Goal: Task Accomplishment & Management: Manage account settings

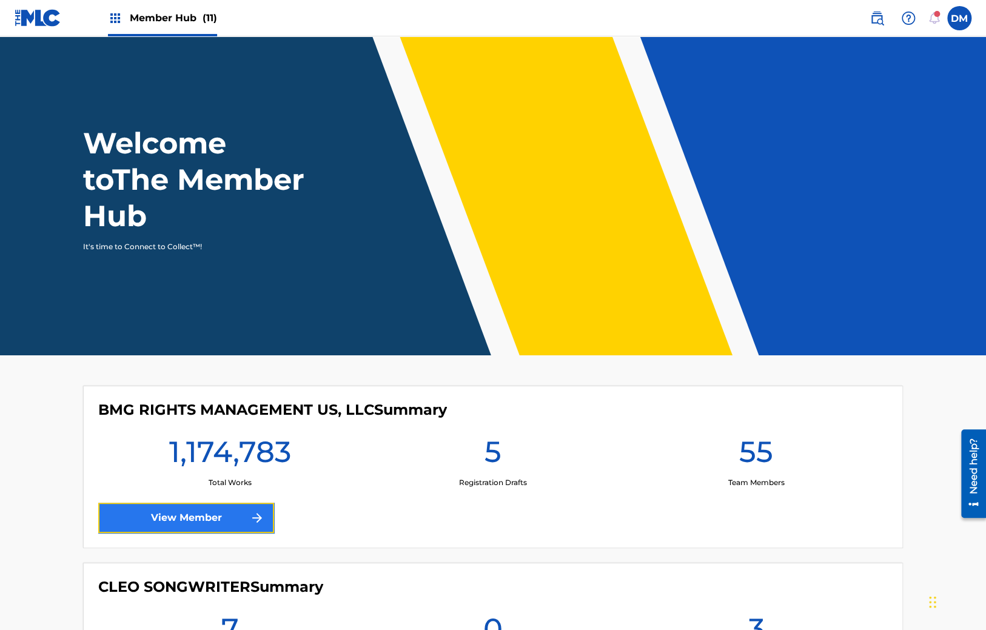
click at [211, 510] on link "View Member" at bounding box center [186, 518] width 176 height 30
click at [231, 520] on link "View Member" at bounding box center [186, 518] width 176 height 30
click at [231, 521] on link "View Member" at bounding box center [186, 518] width 176 height 30
click at [220, 499] on div "BMG RIGHTS MANAGEMENT US, LLC Summary 1,174,783 Total Works 5 Registration Draf…" at bounding box center [493, 467] width 820 height 163
click at [221, 519] on link "View Member" at bounding box center [186, 518] width 176 height 30
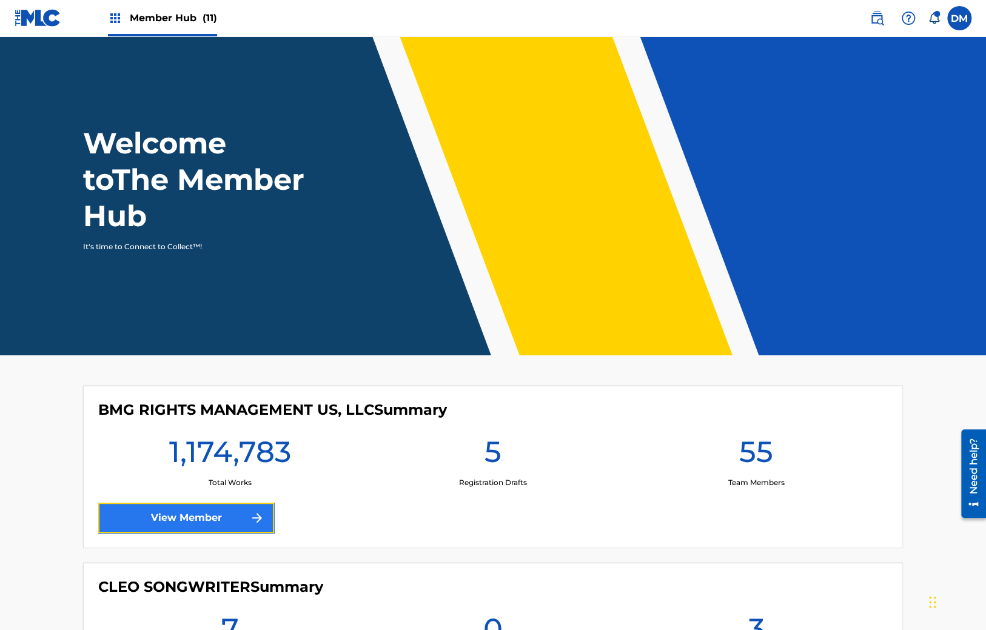
click at [198, 523] on link "View Member" at bounding box center [186, 518] width 176 height 30
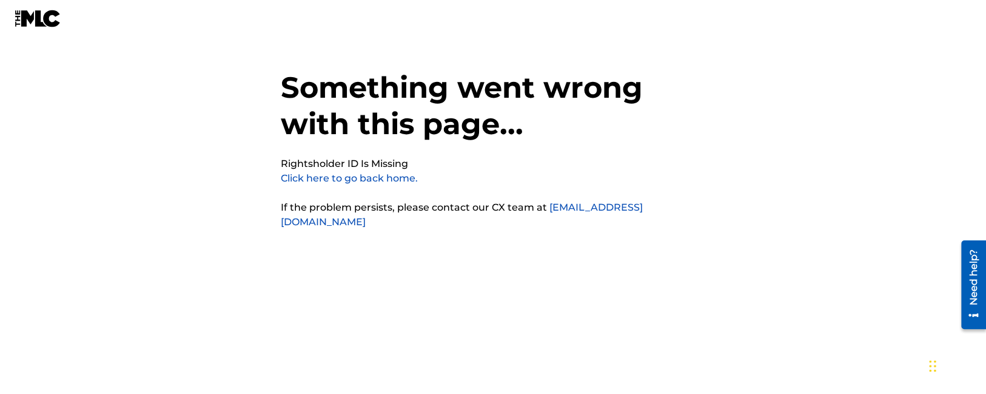
click at [475, 256] on div "Something went wrong with this page... Rightsholder ID Is Missing Click here to…" at bounding box center [493, 172] width 425 height 285
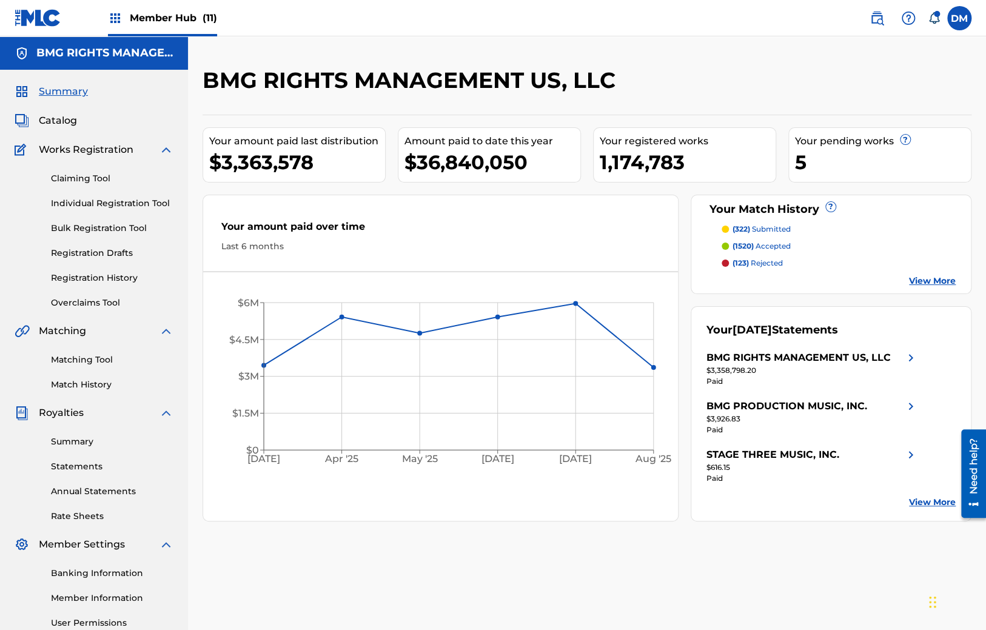
click at [399, 212] on div "Your amount paid over time Last 6 months" at bounding box center [440, 236] width 475 height 70
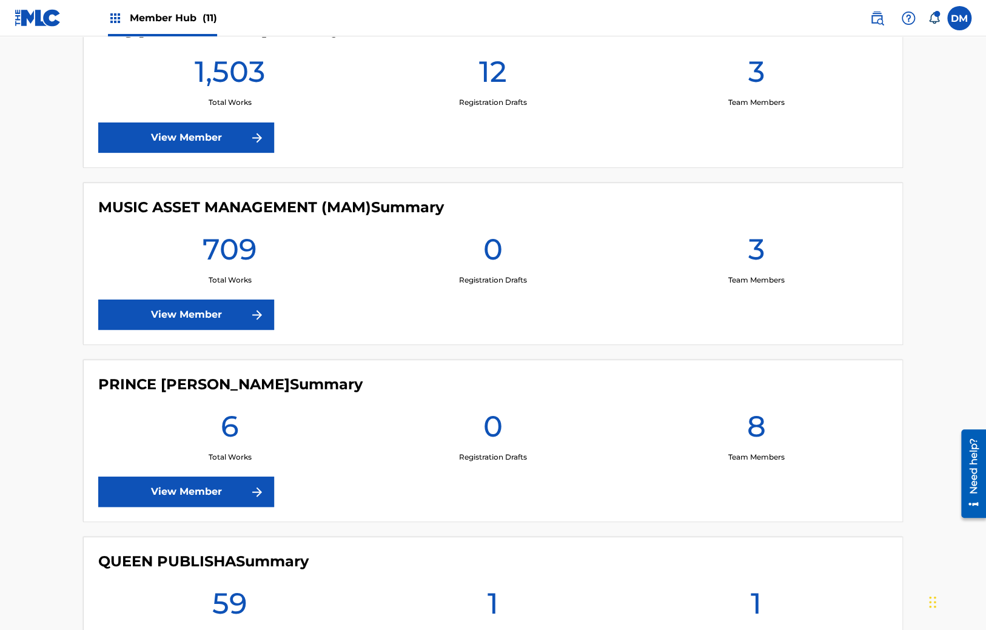
scroll to position [1730, 0]
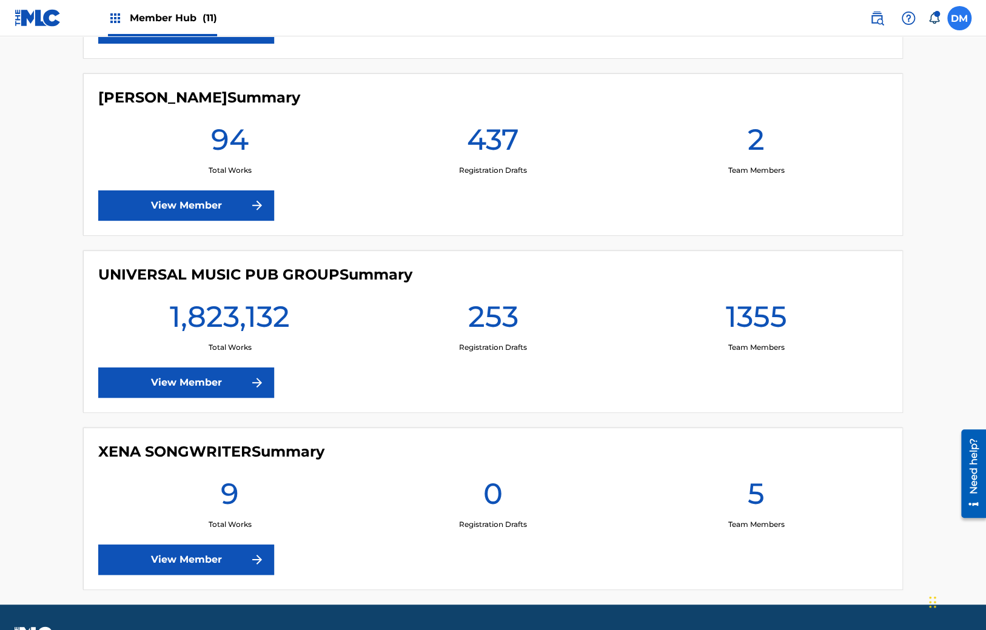
click at [963, 11] on label at bounding box center [960, 18] width 24 height 24
click at [960, 18] on input "[PERSON_NAME] [PERSON_NAME] [PERSON_NAME][EMAIL_ADDRESS][DOMAIN_NAME] Notificat…" at bounding box center [960, 18] width 0 height 0
click at [852, 171] on p "Log out" at bounding box center [842, 171] width 29 height 11
click at [960, 18] on input "[PERSON_NAME] [PERSON_NAME] [PERSON_NAME][EMAIL_ADDRESS][DOMAIN_NAME] Notificat…" at bounding box center [960, 18] width 0 height 0
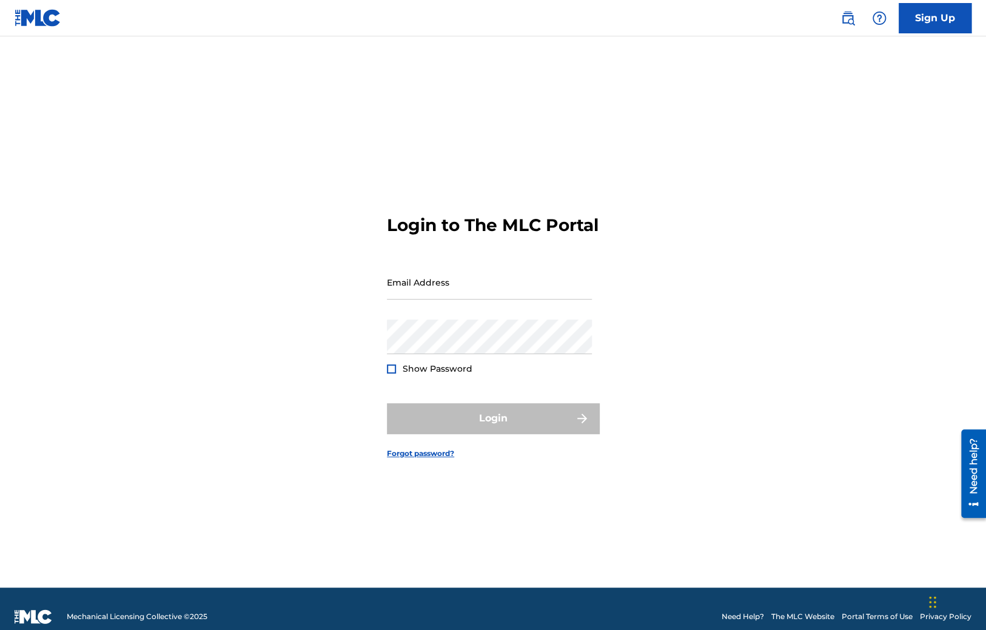
click at [423, 471] on form "Login to The MLC Portal Email Address Password Show Password Login Forgot passw…" at bounding box center [493, 327] width 212 height 521
click at [425, 459] on link "Forgot password?" at bounding box center [420, 453] width 67 height 11
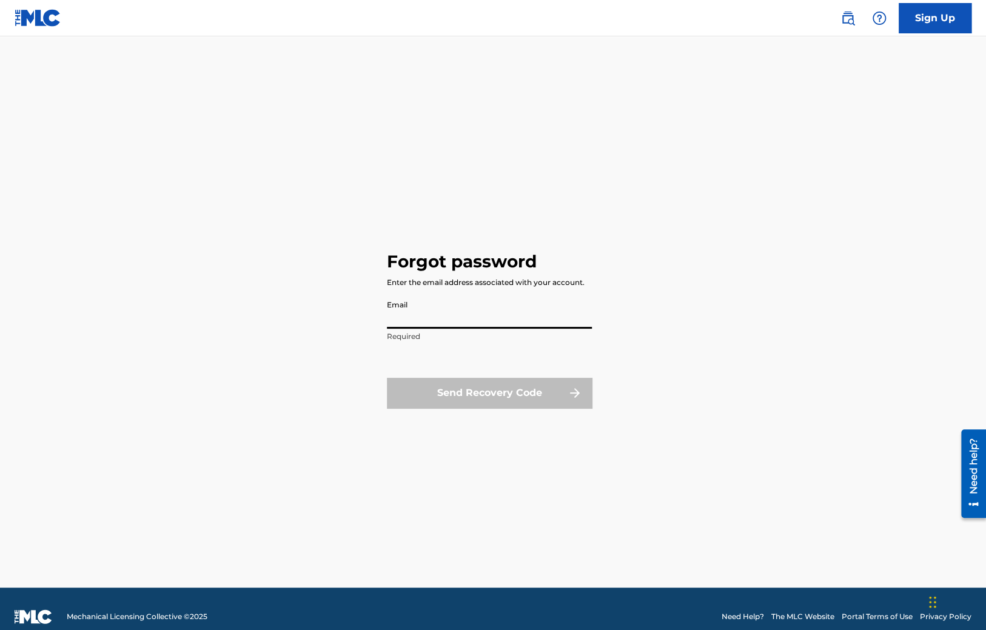
click at [398, 317] on input "Email" at bounding box center [489, 311] width 205 height 35
click at [329, 326] on div "Forgot password Enter the email address associated with your account. Email Req…" at bounding box center [493, 327] width 849 height 521
click at [404, 324] on input "Email" at bounding box center [489, 311] width 205 height 35
click at [327, 339] on div "Forgot password Enter the email address associated with your account. Email sdf…" at bounding box center [493, 327] width 849 height 521
click at [414, 323] on input "sdfs" at bounding box center [489, 311] width 205 height 35
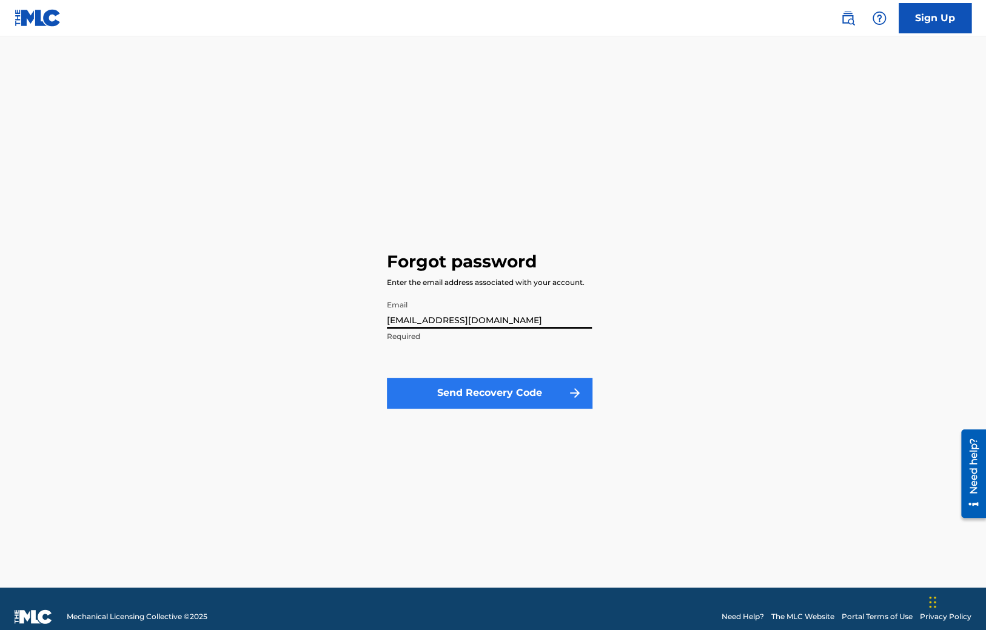
type input "sdfs@sdfds.com"
click at [470, 402] on button "Send Recovery Code" at bounding box center [489, 393] width 205 height 30
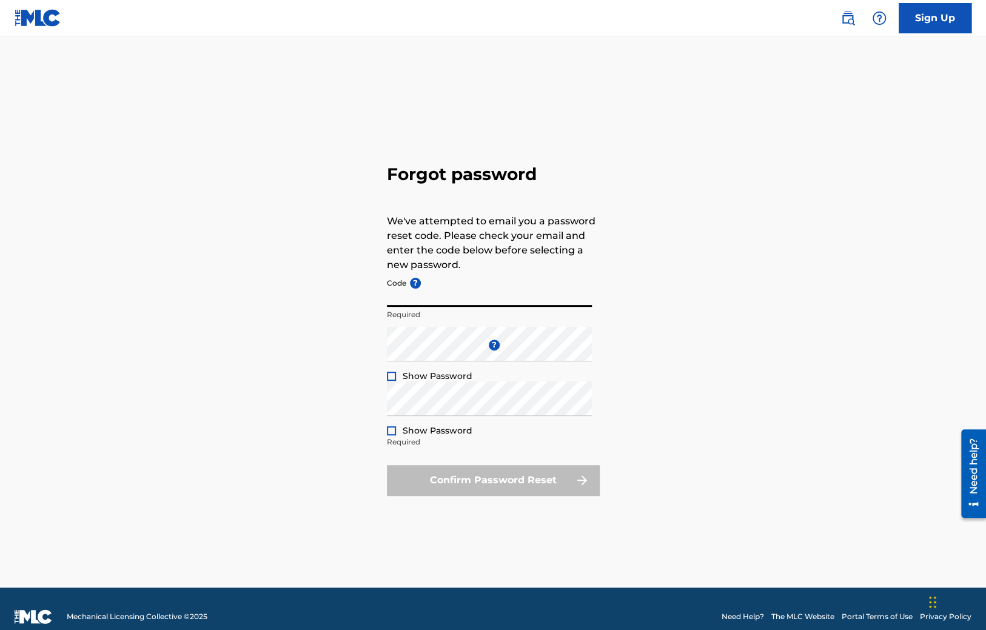
click at [425, 301] on input "Code ?" at bounding box center [489, 289] width 205 height 35
click at [793, 355] on div "Forgot password We've attempted to email you a password reset code. Please chec…" at bounding box center [493, 327] width 849 height 521
click at [431, 300] on input "dsfsdf" at bounding box center [489, 289] width 205 height 35
click at [724, 389] on div "Forgot password We've attempted to email you a password reset code. Please chec…" at bounding box center [493, 327] width 849 height 521
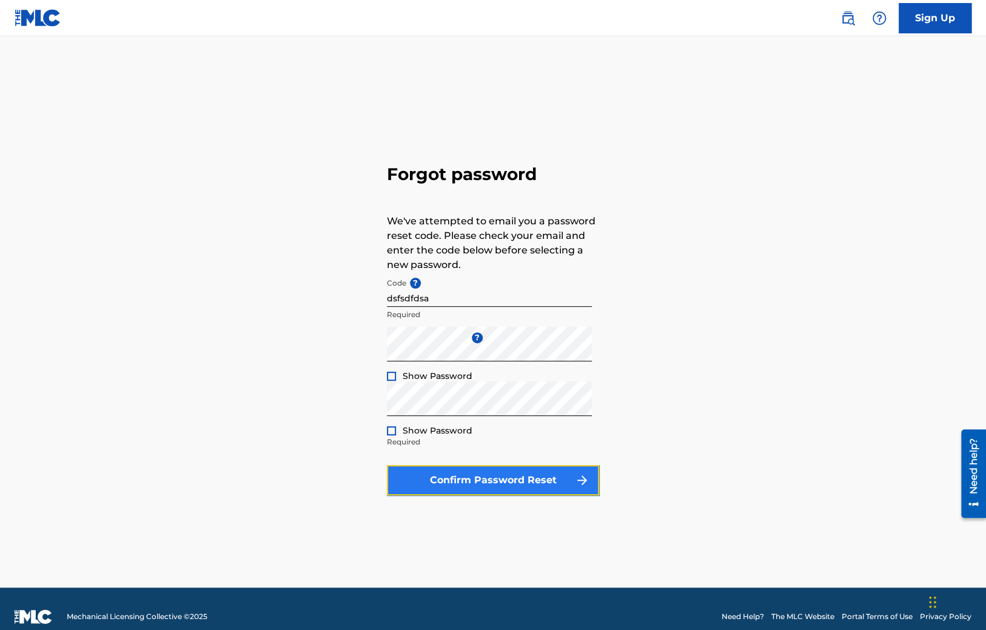
click at [423, 486] on button "Confirm Password Reset" at bounding box center [493, 480] width 212 height 30
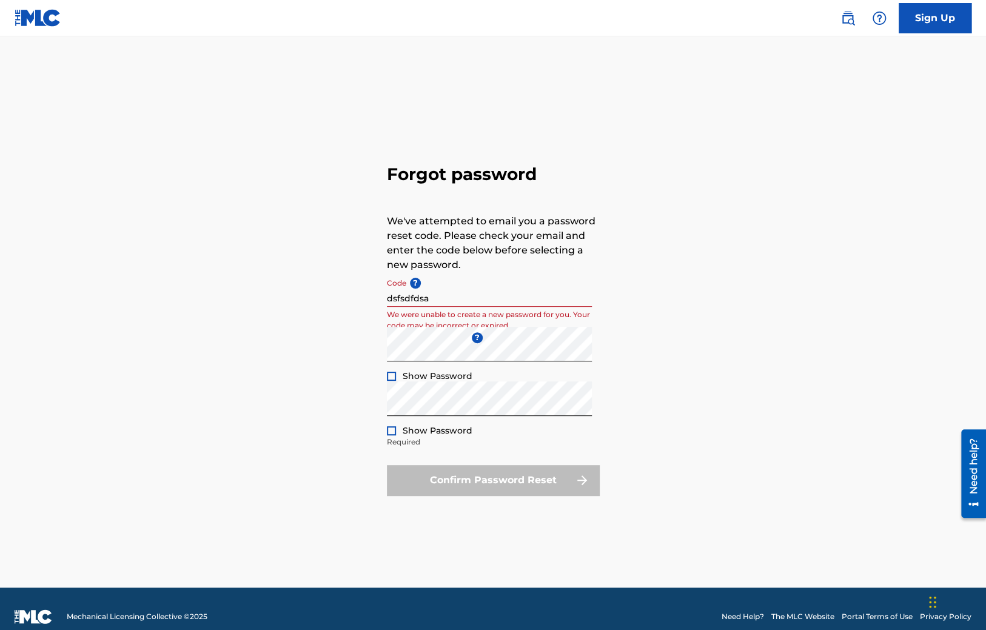
click at [420, 481] on div "Confirm Password Reset" at bounding box center [493, 480] width 212 height 30
click at [440, 306] on input "dsfsdfdsa" at bounding box center [489, 289] width 205 height 35
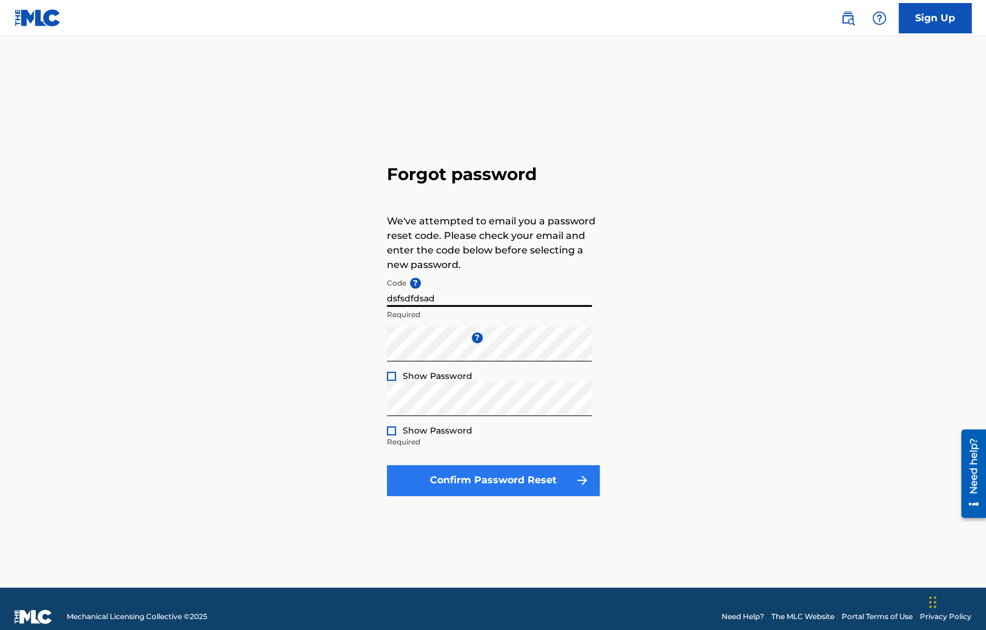
type input "dsfsdfdsad"
click at [440, 466] on button "Confirm Password Reset" at bounding box center [493, 480] width 212 height 30
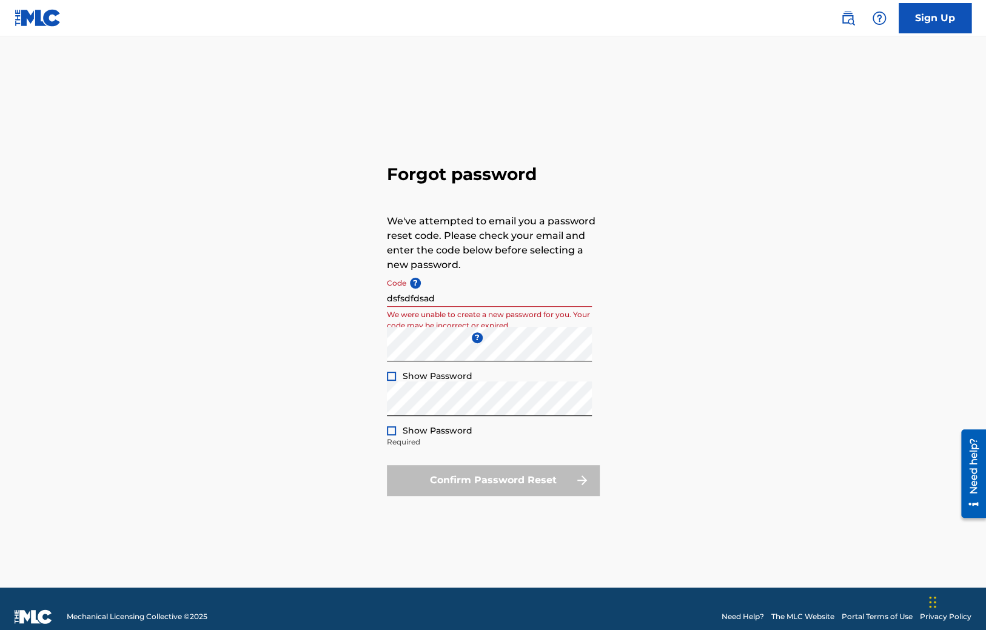
click at [174, 342] on div "Forgot password We've attempted to email you a password reset code. Please chec…" at bounding box center [493, 327] width 849 height 521
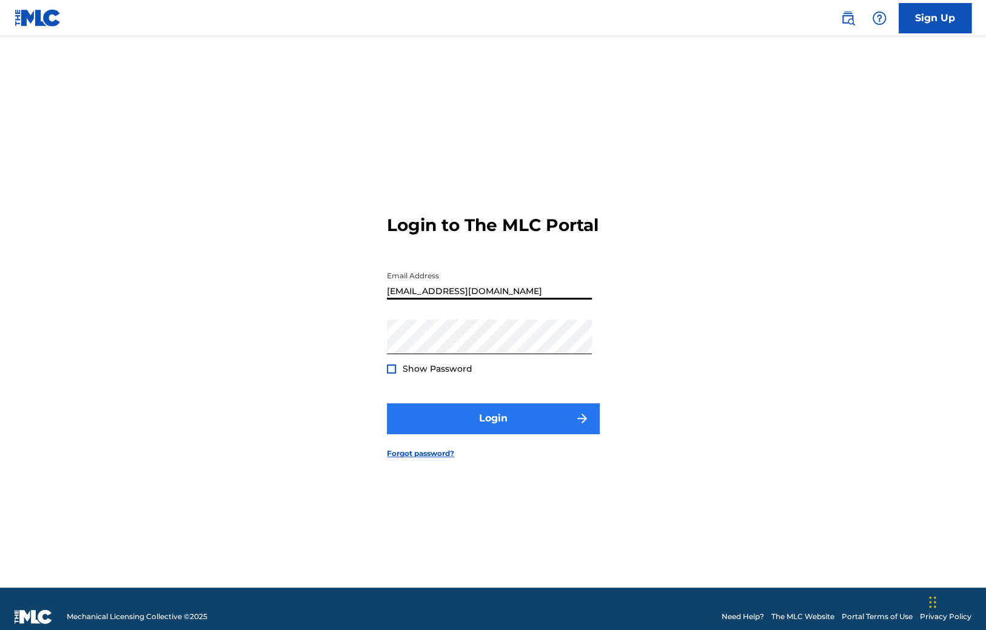
type input "[EMAIL_ADDRESS][DOMAIN_NAME]"
click at [465, 419] on button "Login" at bounding box center [493, 418] width 212 height 30
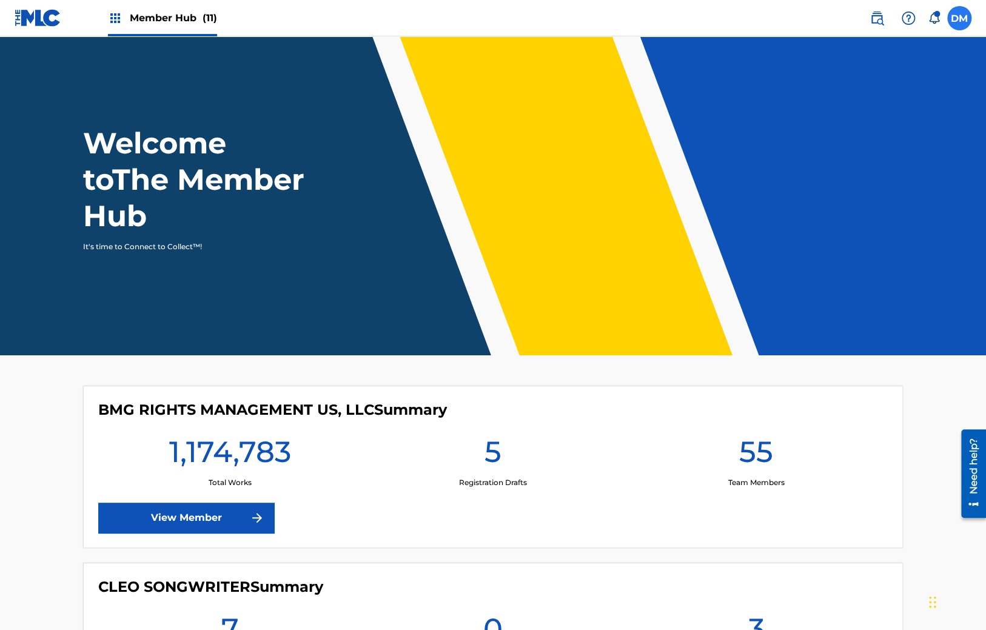
click at [956, 21] on label at bounding box center [960, 18] width 24 height 24
click at [960, 18] on input "[PERSON_NAME] [PERSON_NAME] [PERSON_NAME][EMAIL_ADDRESS][DOMAIN_NAME] Notificat…" at bounding box center [960, 18] width 0 height 0
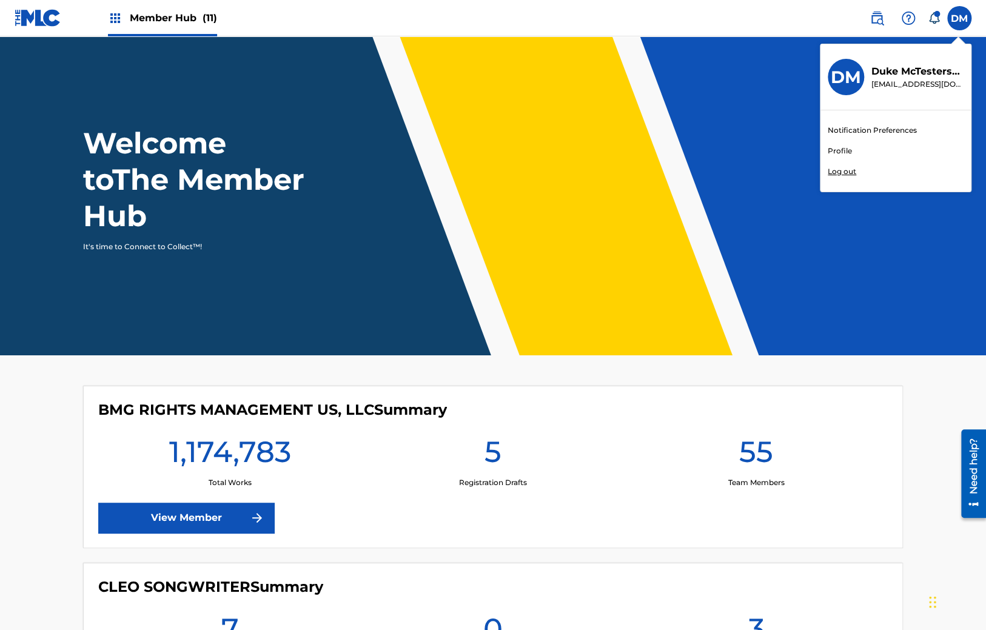
click at [846, 177] on div "Notification Preferences Profile Log out" at bounding box center [896, 150] width 150 height 81
click at [960, 18] on input "[PERSON_NAME] [PERSON_NAME] [PERSON_NAME][EMAIL_ADDRESS][DOMAIN_NAME] Notificat…" at bounding box center [960, 18] width 0 height 0
click at [846, 176] on p "Log out" at bounding box center [842, 171] width 29 height 11
click at [960, 18] on input "[PERSON_NAME] [PERSON_NAME] [PERSON_NAME][EMAIL_ADDRESS][DOMAIN_NAME] Notificat…" at bounding box center [960, 18] width 0 height 0
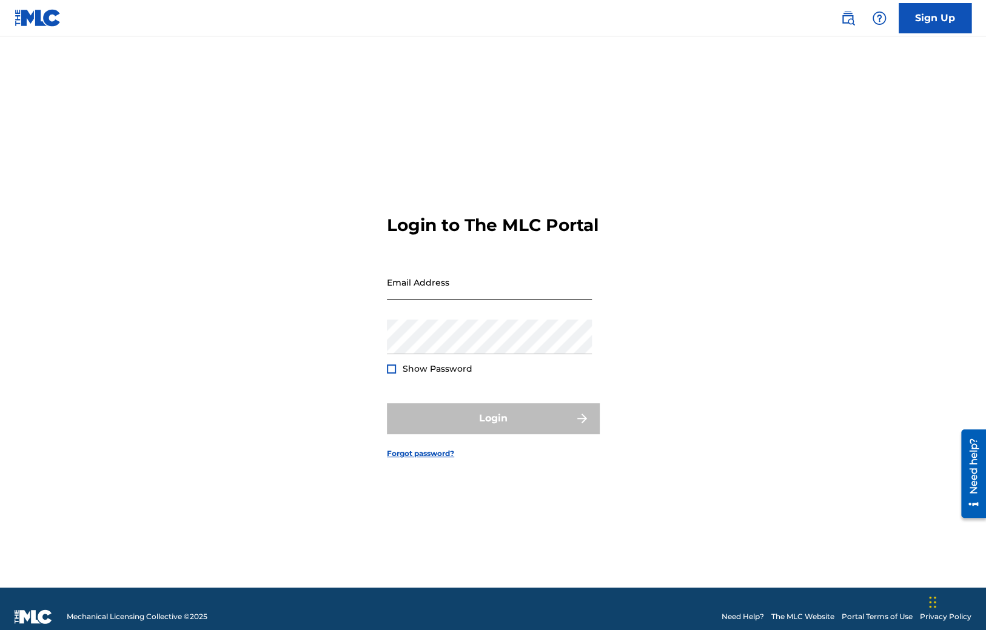
click at [510, 300] on input "Email Address" at bounding box center [489, 282] width 205 height 35
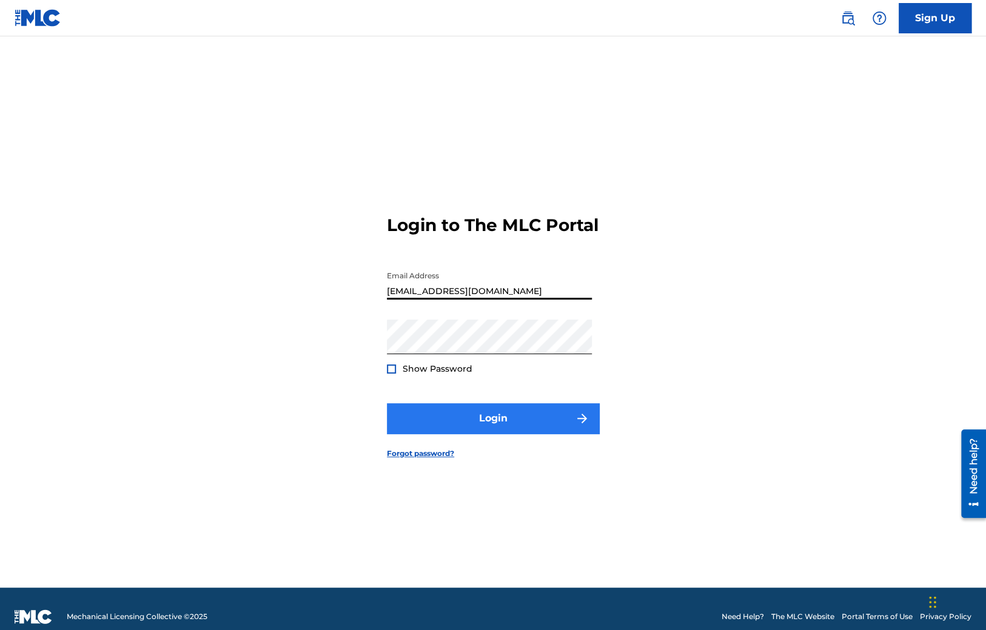
type input "[EMAIL_ADDRESS][DOMAIN_NAME]"
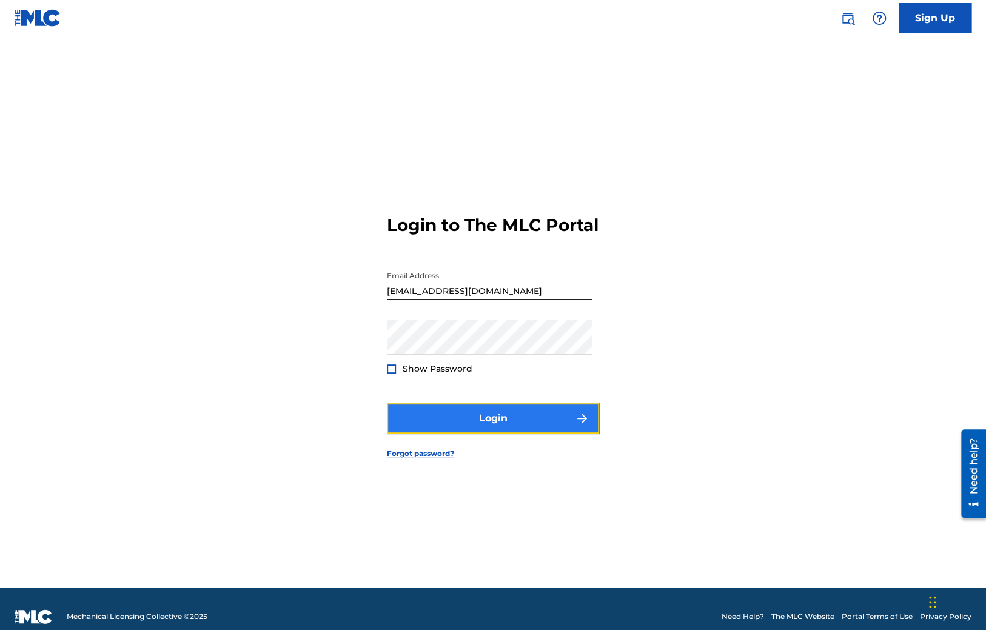
click at [453, 423] on button "Login" at bounding box center [493, 418] width 212 height 30
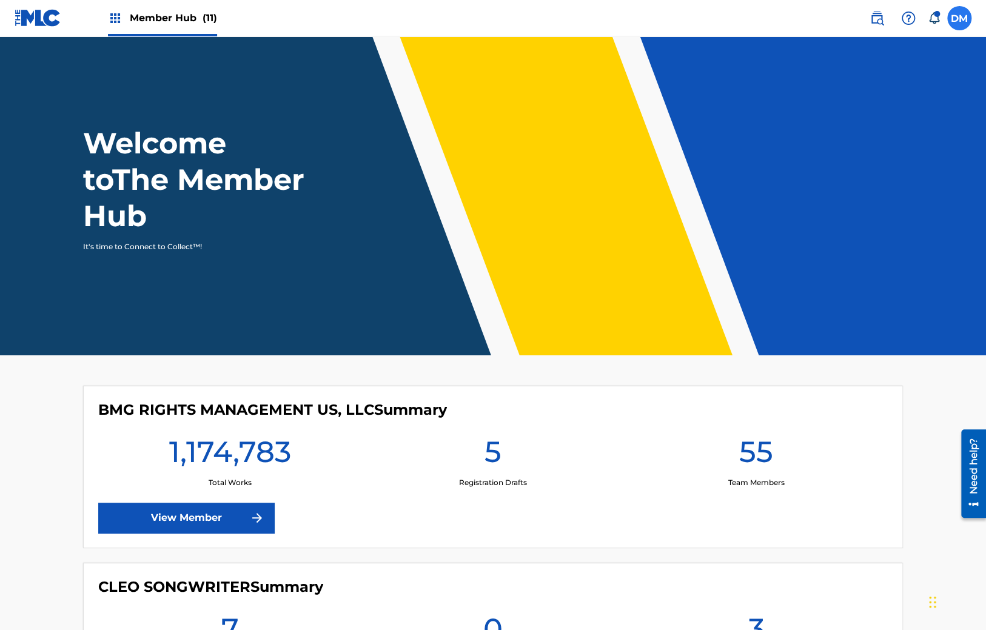
click at [963, 15] on label at bounding box center [960, 18] width 24 height 24
click at [960, 18] on input "[PERSON_NAME] [PERSON_NAME] [PERSON_NAME][EMAIL_ADDRESS][DOMAIN_NAME] Notificat…" at bounding box center [960, 18] width 0 height 0
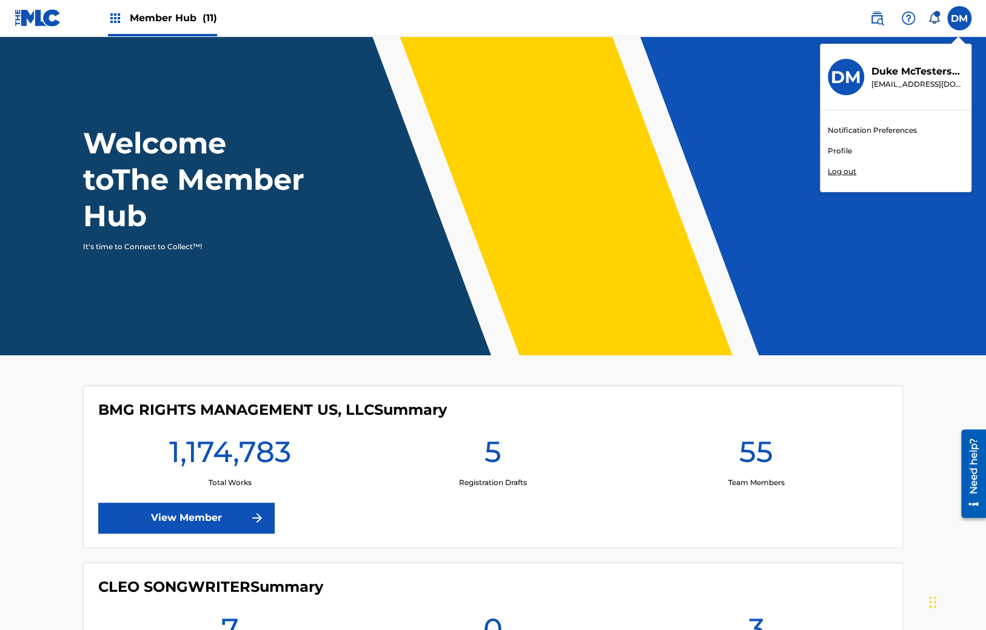
click at [849, 176] on p "Log out" at bounding box center [842, 171] width 29 height 11
click at [960, 18] on input "[PERSON_NAME] [PERSON_NAME] [PERSON_NAME][EMAIL_ADDRESS][DOMAIN_NAME] Notificat…" at bounding box center [960, 18] width 0 height 0
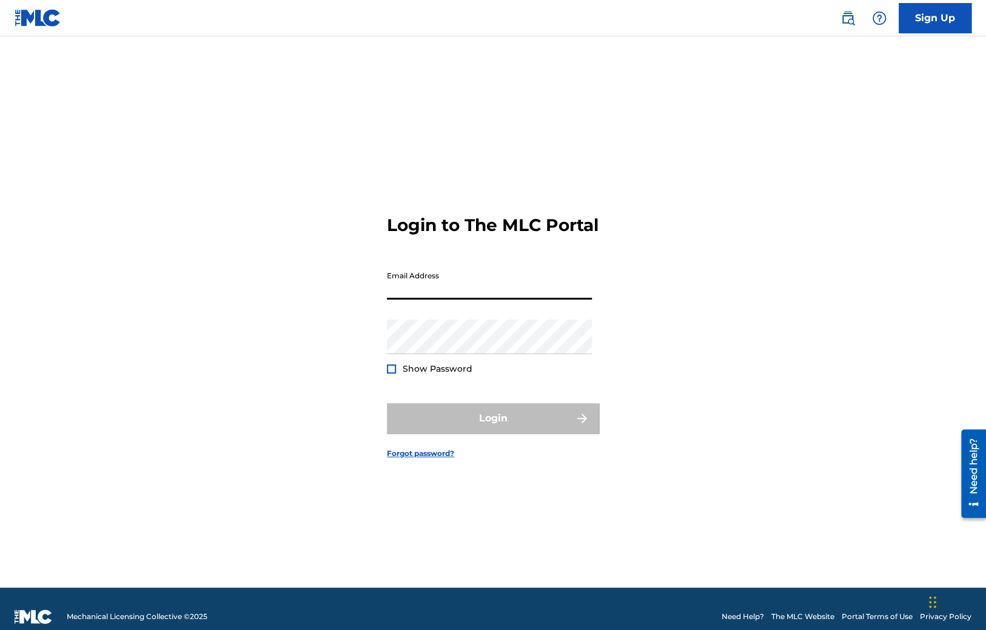
click at [500, 292] on input "Email Address" at bounding box center [489, 282] width 205 height 35
type input "[EMAIL_ADDRESS][DOMAIN_NAME]"
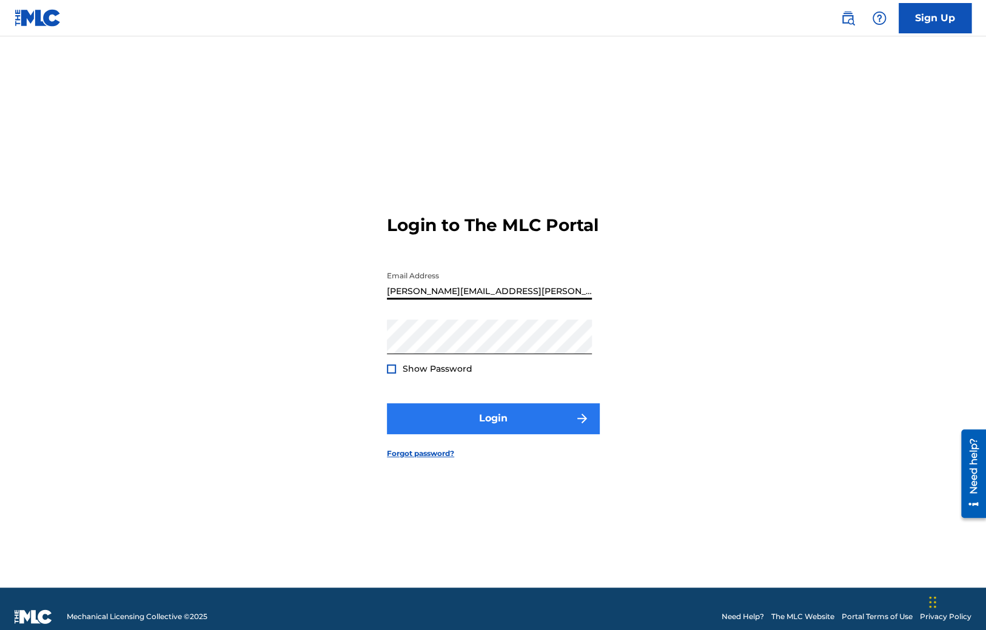
type input "[PERSON_NAME][EMAIL_ADDRESS][PERSON_NAME][DOMAIN_NAME]"
click at [490, 433] on button "Login" at bounding box center [493, 418] width 212 height 30
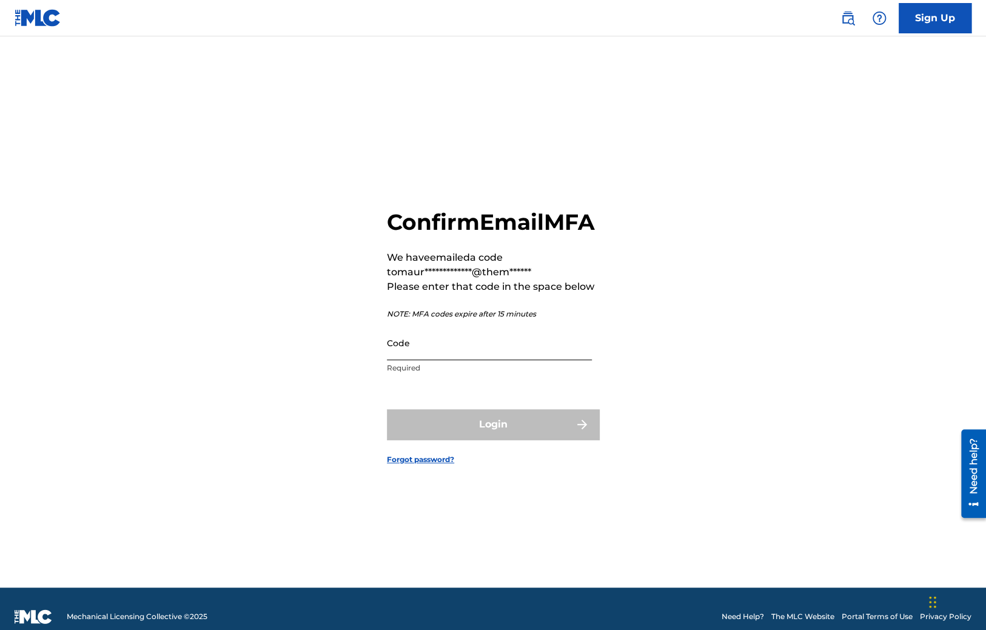
click at [477, 360] on input "Code" at bounding box center [489, 343] width 205 height 35
paste input "515780"
type input "515780"
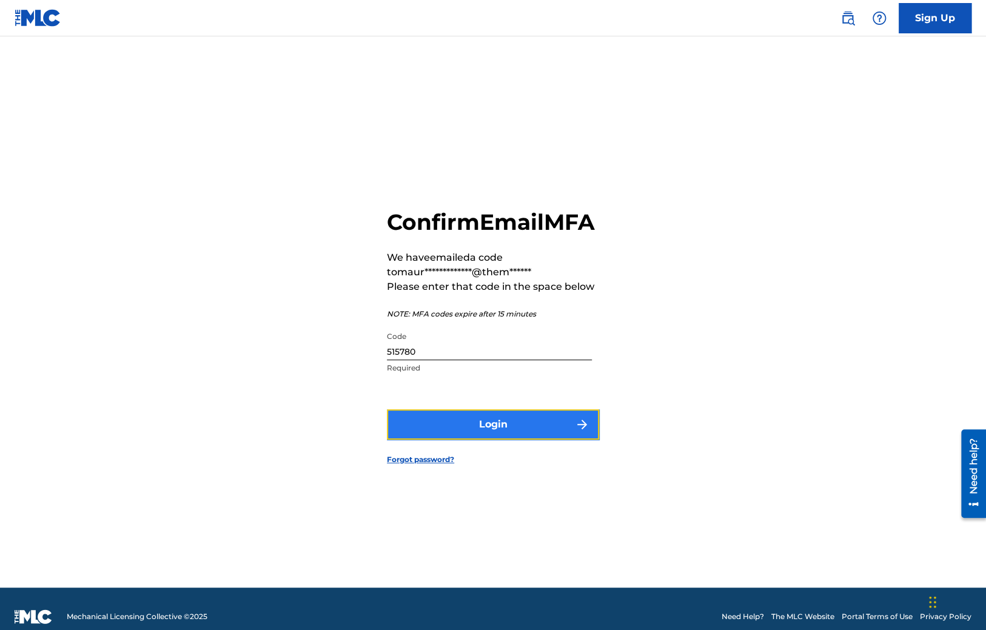
click at [477, 436] on button "Login" at bounding box center [493, 424] width 212 height 30
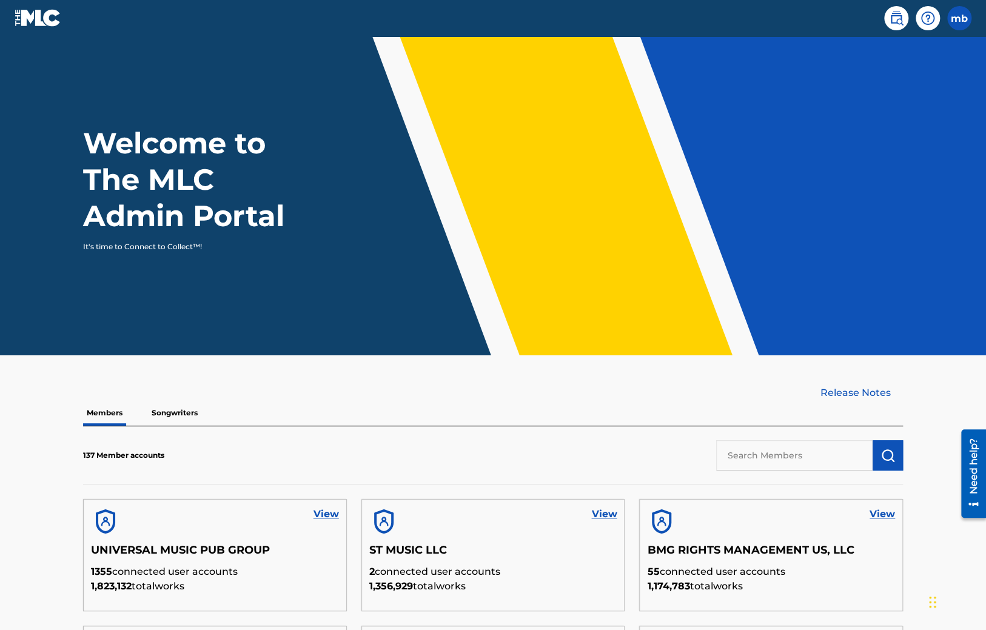
click at [149, 413] on p "Songwriters" at bounding box center [174, 412] width 53 height 25
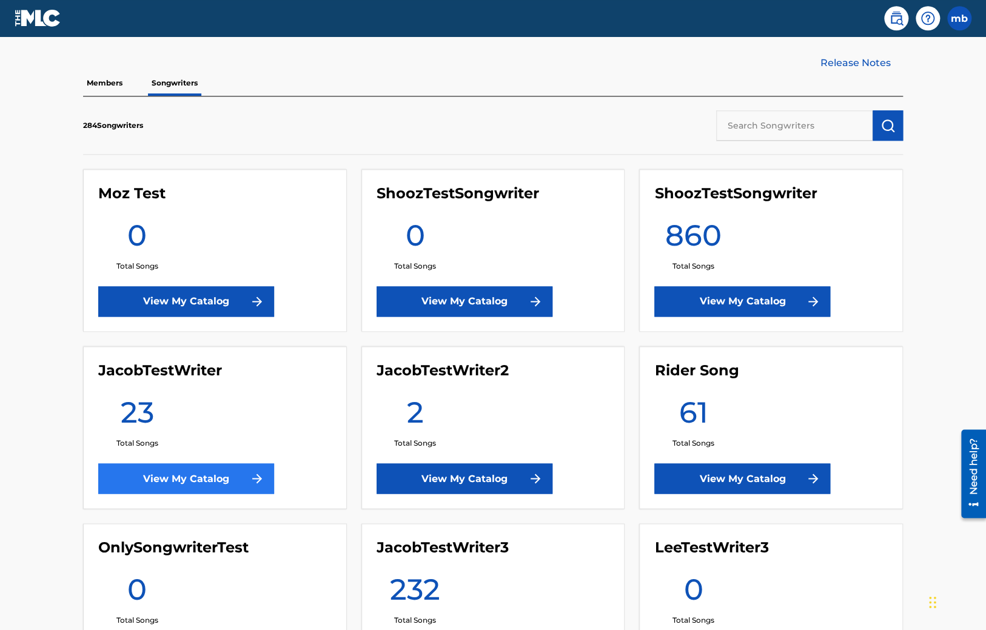
scroll to position [448, 0]
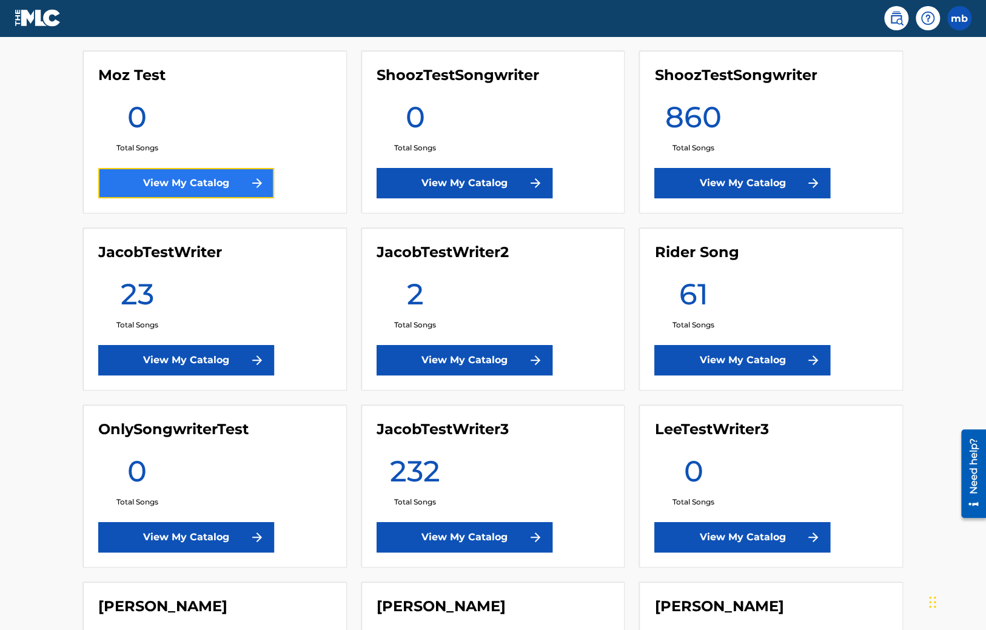
click at [184, 186] on link "View My Catalog" at bounding box center [186, 183] width 176 height 30
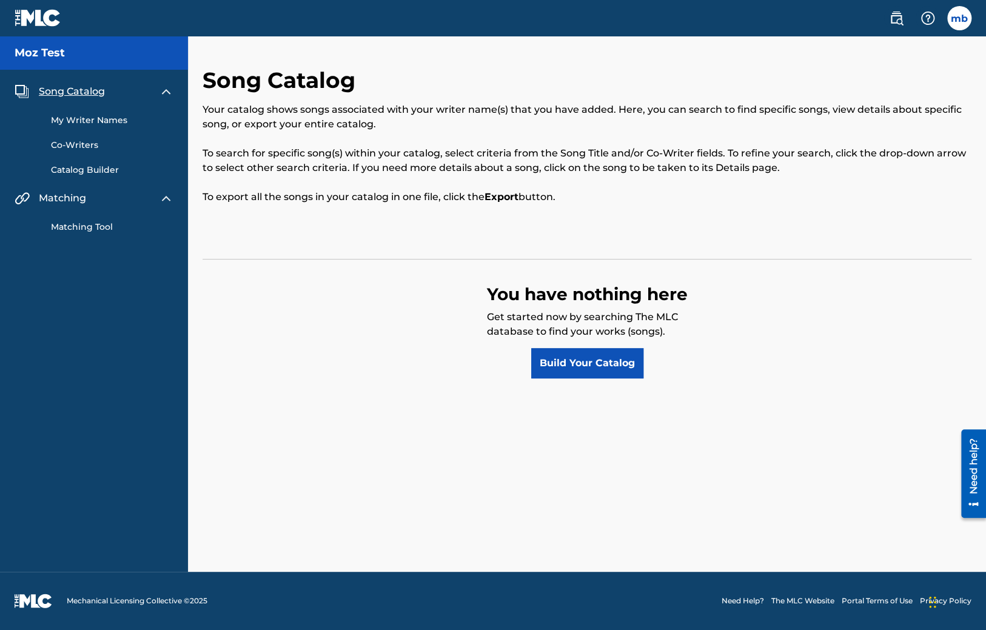
click at [84, 91] on span "Song Catalog" at bounding box center [72, 91] width 66 height 15
click at [80, 124] on link "My Writer Names" at bounding box center [112, 120] width 123 height 13
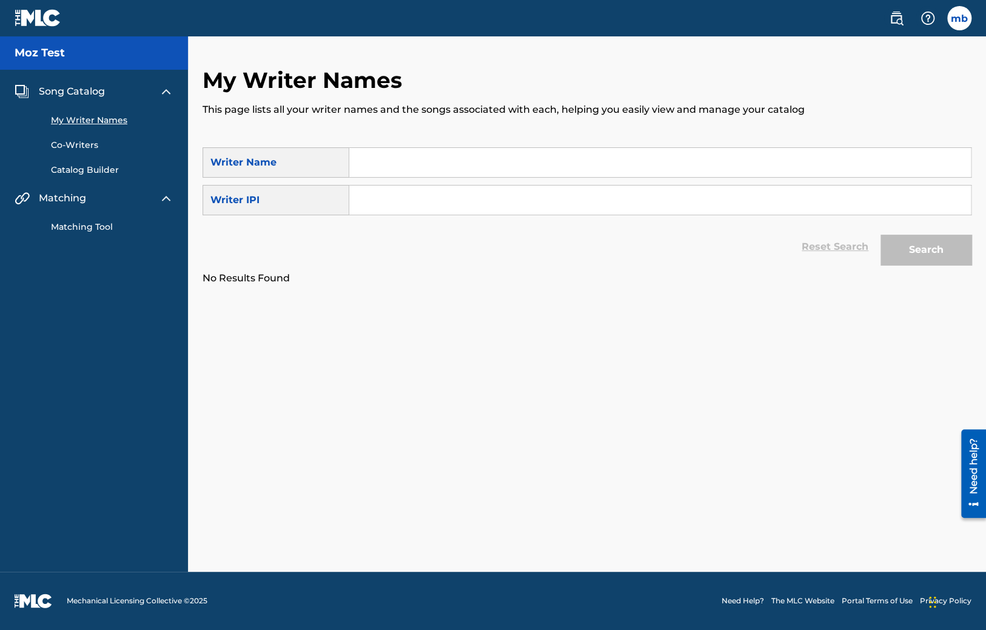
click at [72, 91] on span "Song Catalog" at bounding box center [72, 91] width 66 height 15
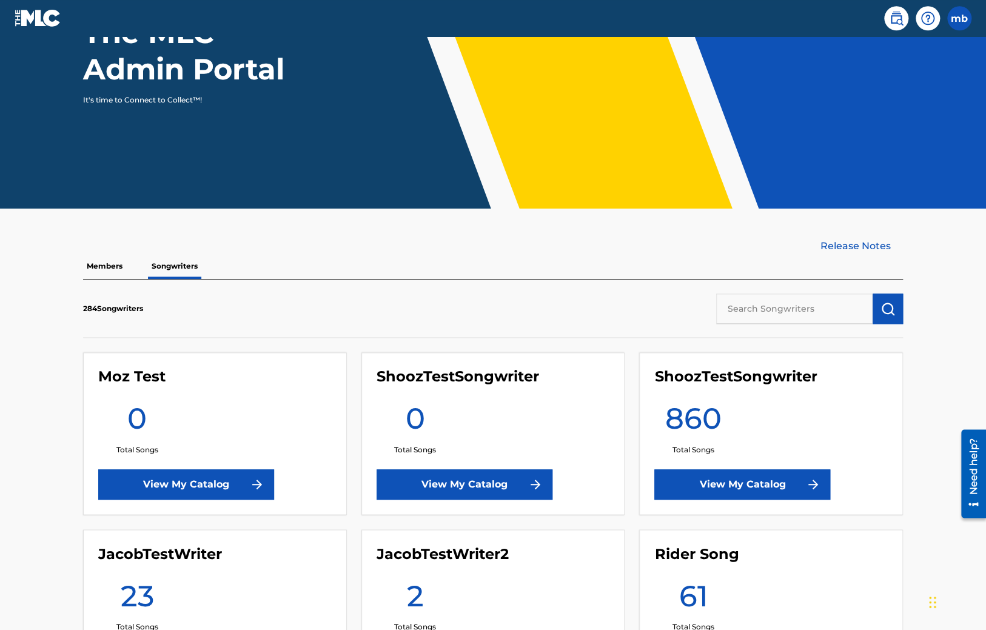
scroll to position [195, 0]
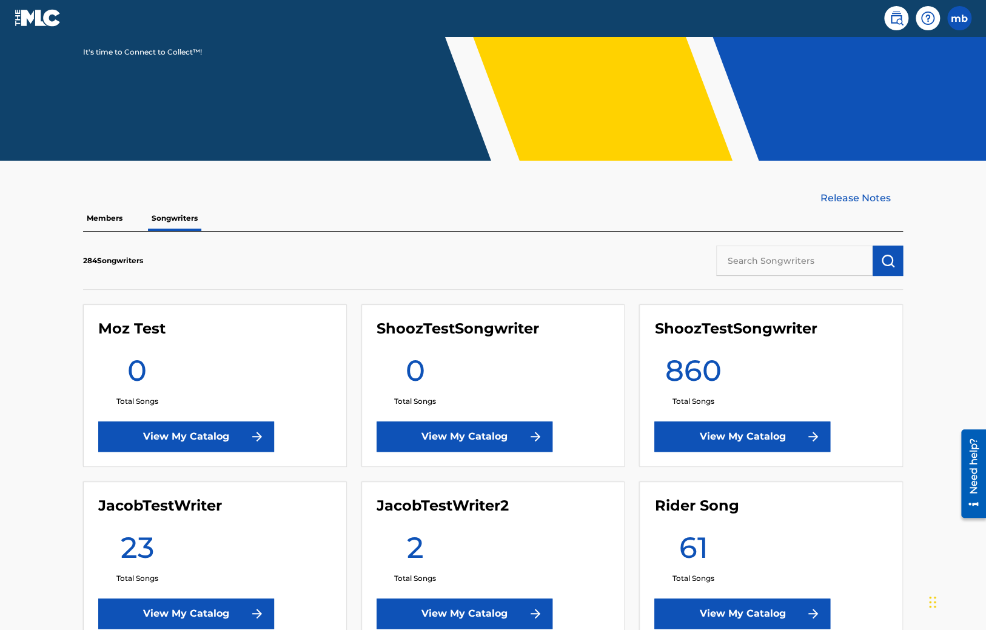
click at [687, 416] on div "ShoozTestSongwriter 860 Total Songs View My Catalog" at bounding box center [771, 386] width 264 height 163
click at [690, 423] on link "View My Catalog" at bounding box center [743, 437] width 176 height 30
